Goal: Information Seeking & Learning: Ask a question

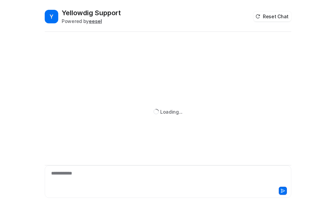
click at [61, 173] on div "**********" at bounding box center [167, 178] width 243 height 16
paste div
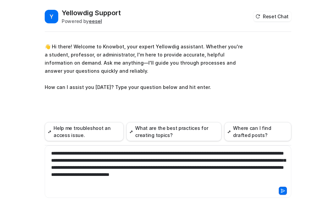
click at [279, 191] on button at bounding box center [283, 191] width 8 height 8
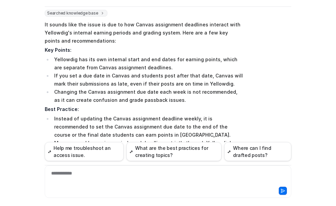
scroll to position [157, 0]
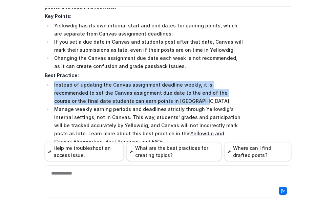
drag, startPoint x: 137, startPoint y: 101, endPoint x: 51, endPoint y: 86, distance: 86.8
click at [52, 86] on li "Instead of updating the Canvas assignment deadline weekly, it is recommended to…" at bounding box center [147, 93] width 191 height 24
drag, startPoint x: 102, startPoint y: 85, endPoint x: 115, endPoint y: 85, distance: 13.5
click at [102, 85] on li "Instead of updating the Canvas assignment deadline weekly, it is recommended to…" at bounding box center [147, 93] width 191 height 24
click at [193, 84] on li "Instead of updating the Canvas assignment deadline weekly, it is recommended to…" at bounding box center [147, 93] width 191 height 24
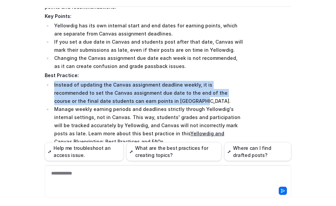
drag, startPoint x: 50, startPoint y: 86, endPoint x: 144, endPoint y: 102, distance: 94.9
click at [144, 102] on li "Instead of updating the Canvas assignment deadline weekly, it is recommended to…" at bounding box center [147, 93] width 191 height 24
copy li "Instead of updating the Canvas assignment deadline weekly, it is recommended to…"
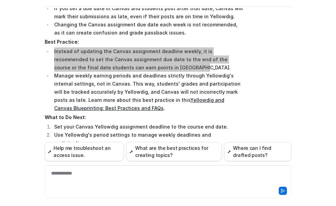
scroll to position [191, 0]
